Goal: Find contact information: Find contact information

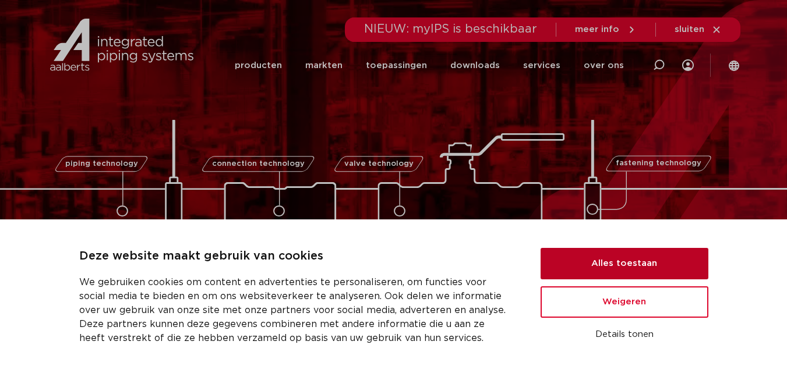
drag, startPoint x: 638, startPoint y: 254, endPoint x: 680, endPoint y: 259, distance: 42.2
click at [680, 259] on button "Alles toestaan" at bounding box center [624, 263] width 168 height 31
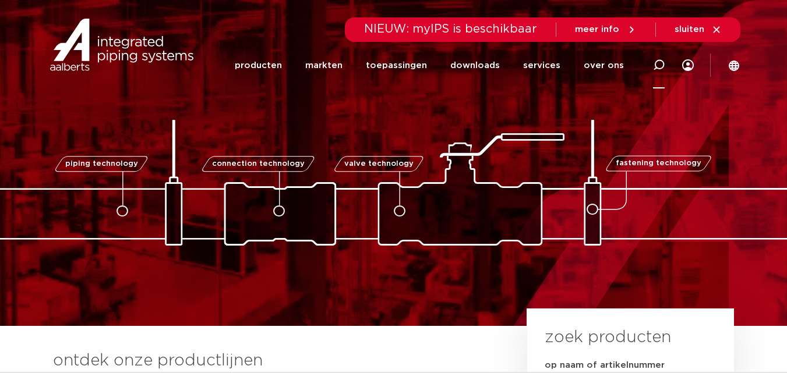
click at [661, 70] on icon at bounding box center [659, 65] width 12 height 12
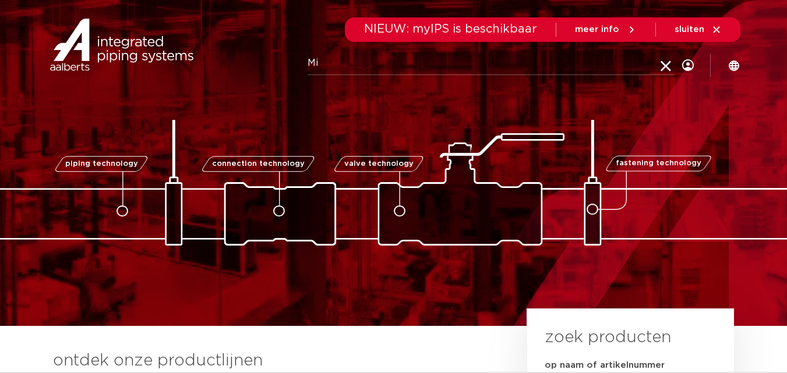
type input "M"
click at [667, 67] on icon at bounding box center [666, 67] width 16 height 16
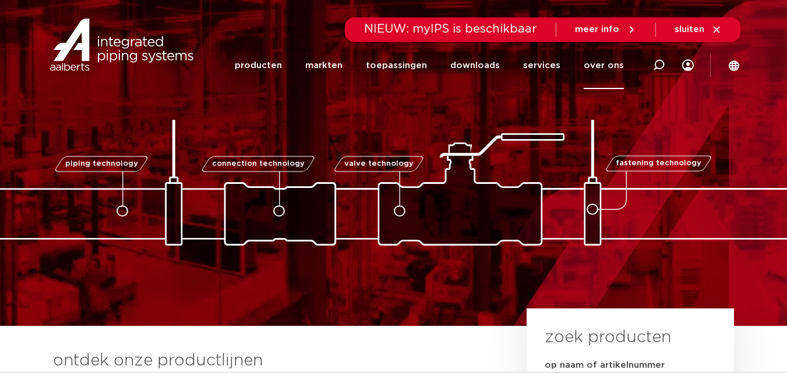
click at [607, 56] on link "over ons" at bounding box center [604, 65] width 40 height 47
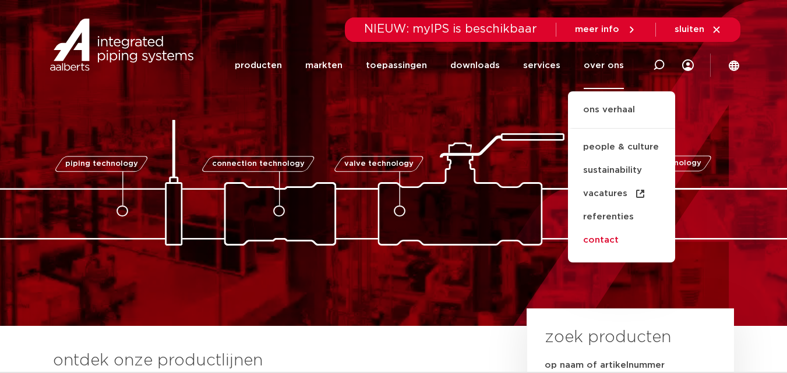
click at [599, 242] on link "contact" at bounding box center [621, 240] width 107 height 23
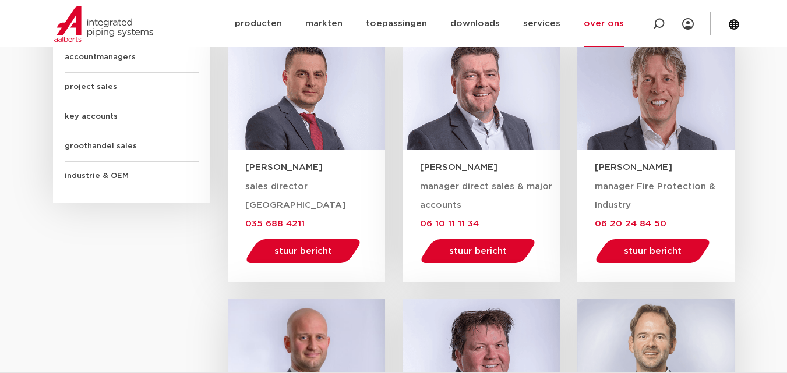
scroll to position [794, 0]
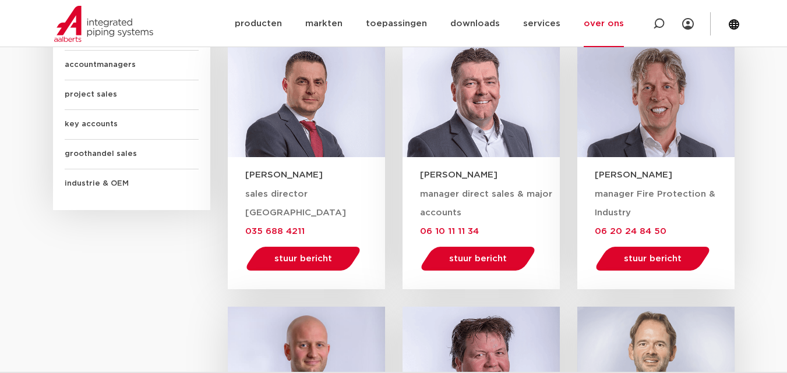
click at [599, 32] on link "over ons" at bounding box center [604, 23] width 40 height 47
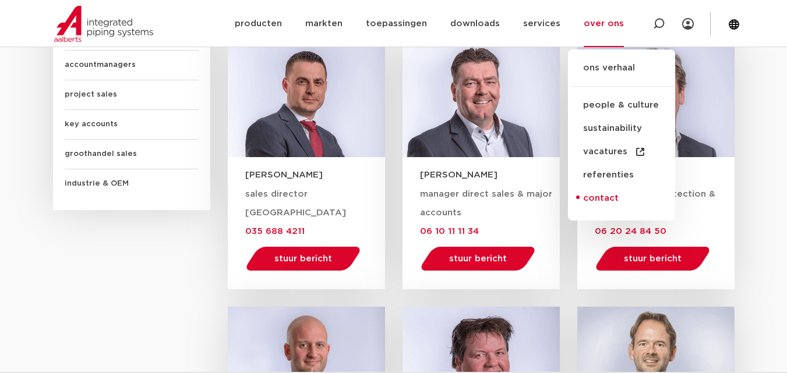
click at [616, 200] on link "contact" at bounding box center [621, 198] width 107 height 23
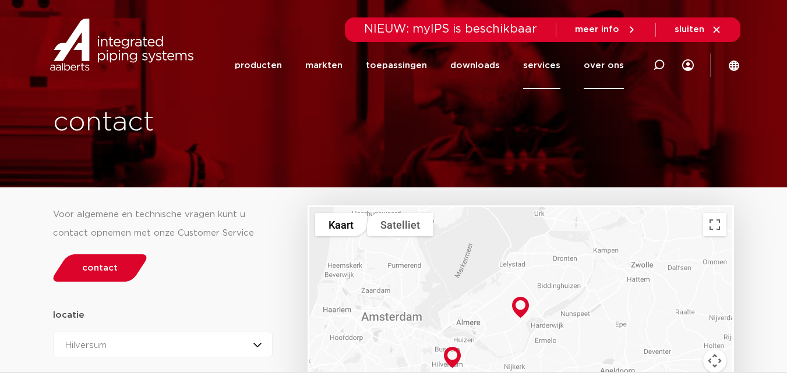
click at [538, 69] on link "services" at bounding box center [541, 65] width 37 height 47
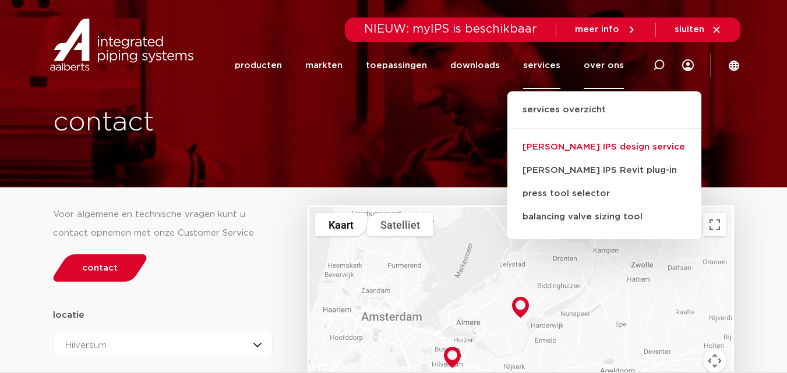
click at [563, 148] on link "[PERSON_NAME] IPS design service" at bounding box center [604, 147] width 194 height 23
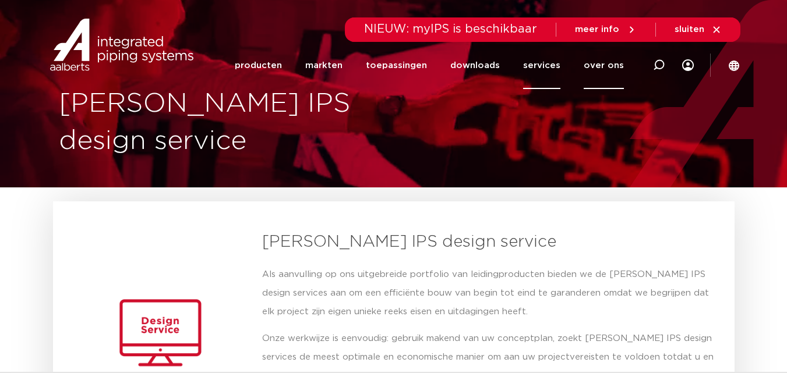
click at [612, 66] on link "over ons" at bounding box center [604, 65] width 40 height 47
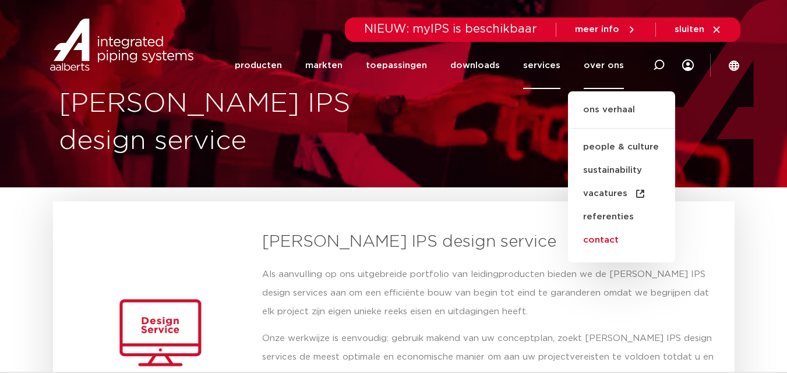
click at [600, 241] on link "contact" at bounding box center [621, 240] width 107 height 23
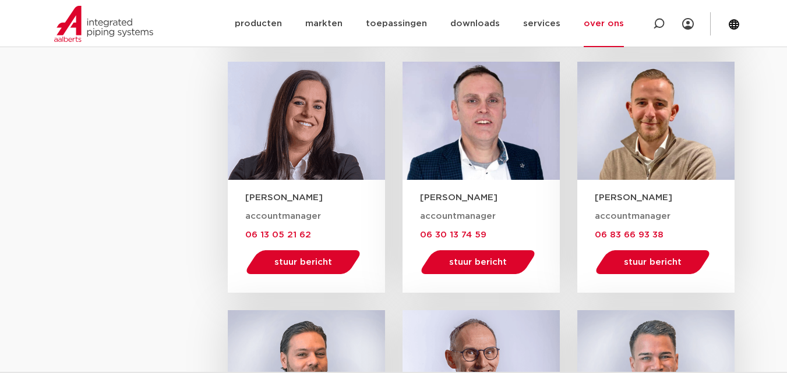
scroll to position [1280, 0]
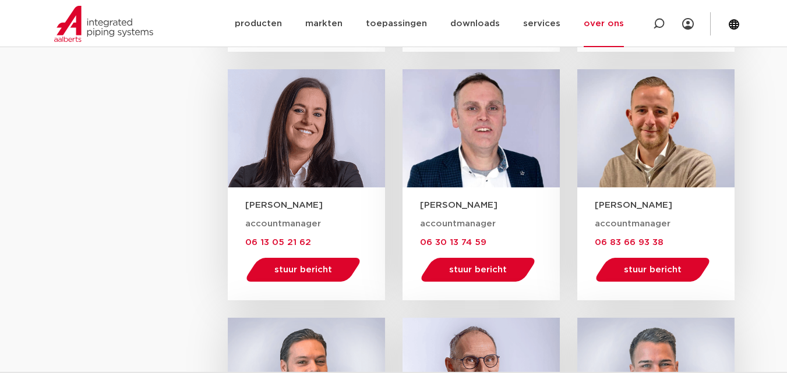
click at [745, 96] on section "KVK nummer: NR32006018 BTW nummer: NL 005850897B14 Voor sales gerelateerde vrag…" at bounding box center [393, 104] width 787 height 1490
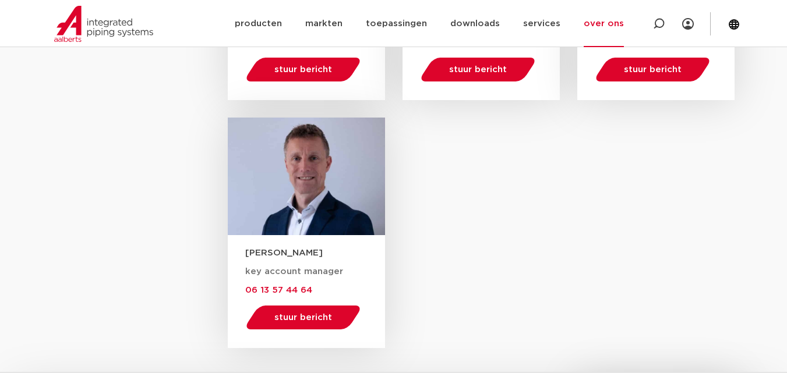
scroll to position [1720, 0]
